Goal: Information Seeking & Learning: Learn about a topic

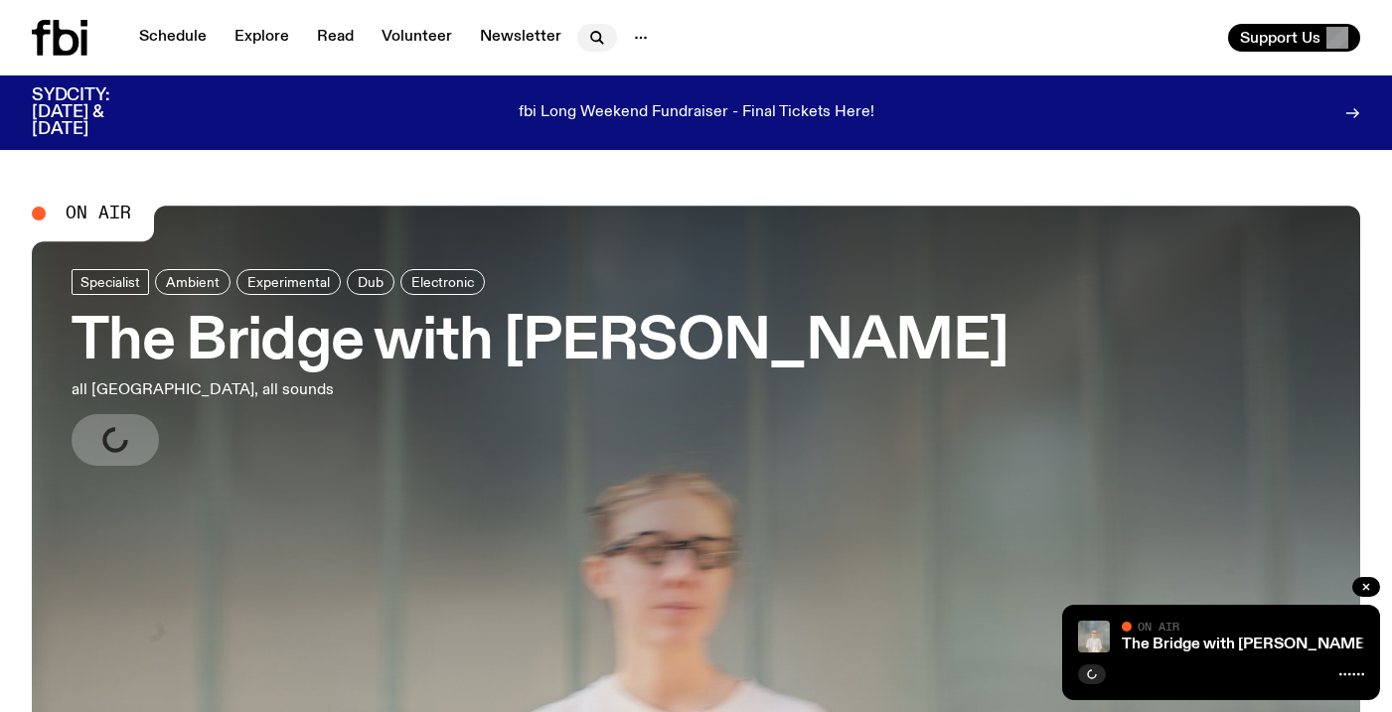
click at [594, 33] on icon "button" at bounding box center [597, 38] width 24 height 24
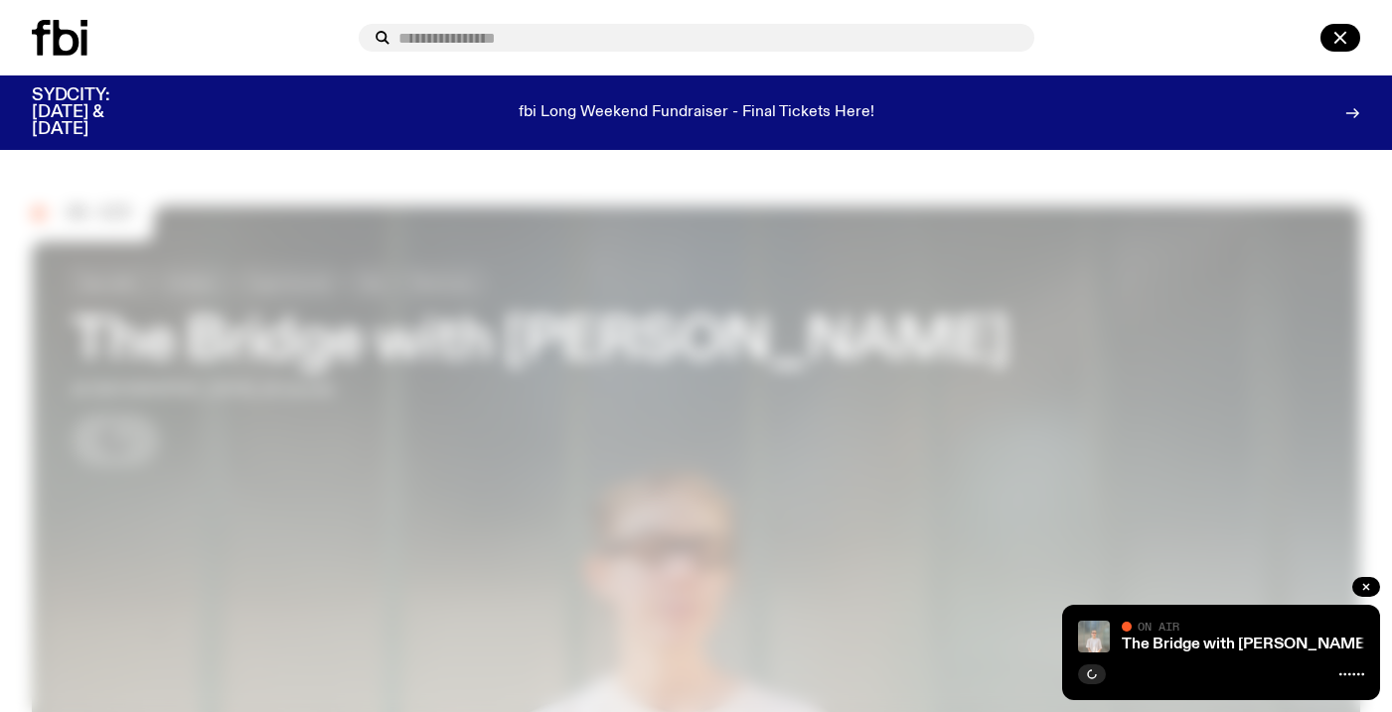
click at [586, 30] on input "text" at bounding box center [708, 38] width 620 height 17
click at [588, 35] on input "text" at bounding box center [708, 38] width 620 height 17
type input "**********"
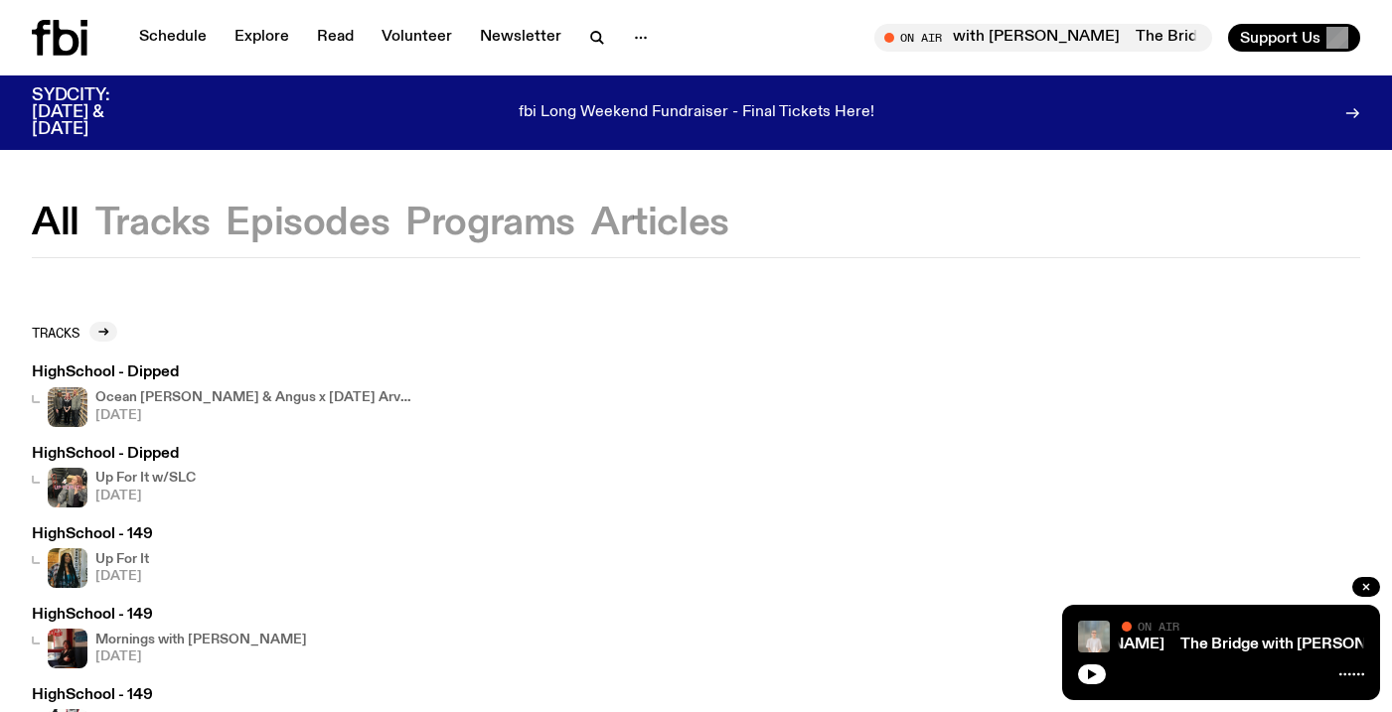
click at [145, 477] on h4 "Up For It w/SLC" at bounding box center [145, 478] width 100 height 13
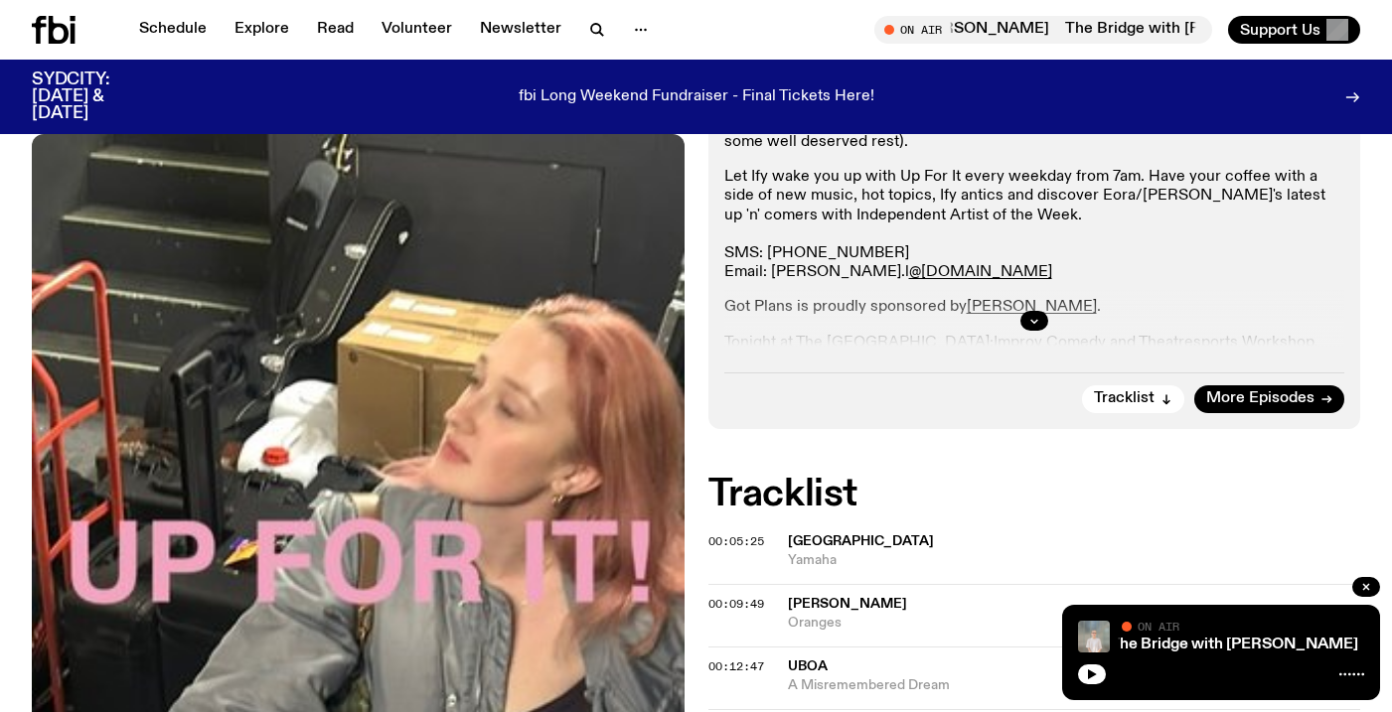
scroll to position [440, 0]
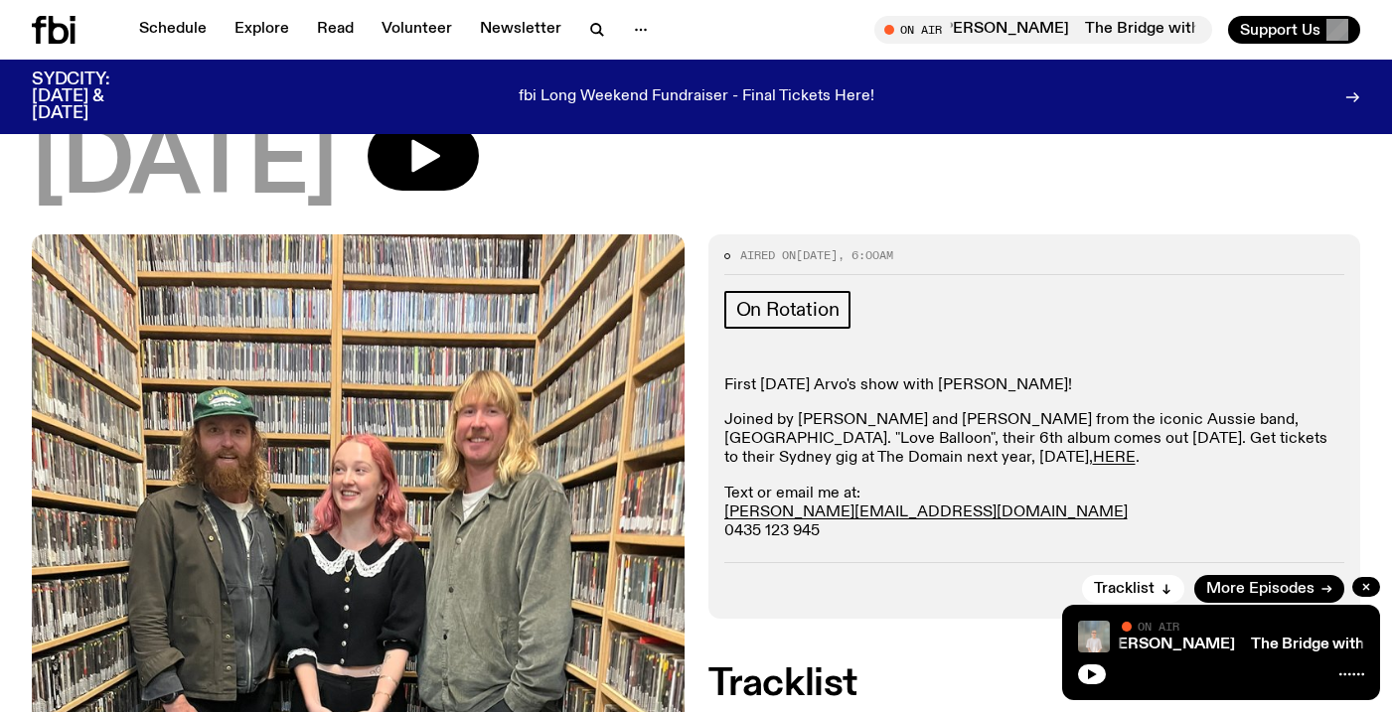
scroll to position [249, 0]
